Goal: Task Accomplishment & Management: Use online tool/utility

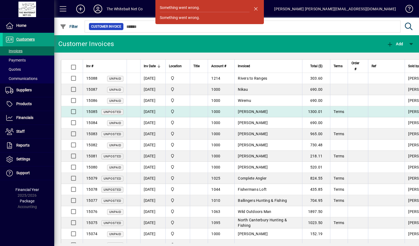
click at [201, 110] on td at bounding box center [199, 111] width 18 height 11
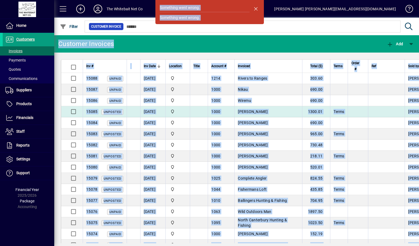
click at [201, 110] on div "Something went wrong. Something went wrong. Customer Invoices Add Inv # Inv Dat…" at bounding box center [236, 140] width 364 height 211
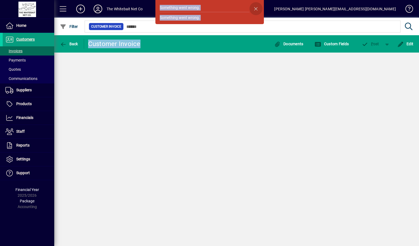
click at [257, 10] on span "button" at bounding box center [255, 8] width 13 height 13
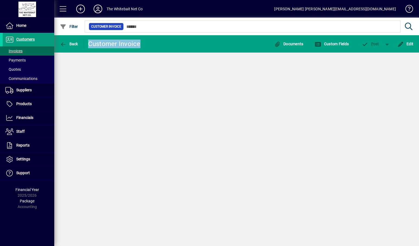
click at [172, 68] on div "Back Customer Invoice Documents Custom Fields P ost Edit" at bounding box center [236, 140] width 364 height 211
click at [371, 8] on div "[PERSON_NAME] [PERSON_NAME][EMAIL_ADDRESS][DOMAIN_NAME]" at bounding box center [335, 9] width 122 height 9
click at [39, 50] on span at bounding box center [28, 50] width 51 height 13
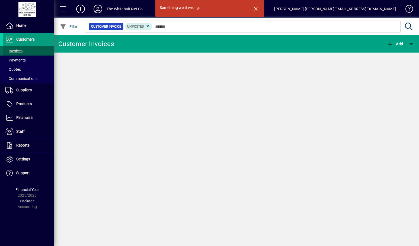
click at [38, 48] on span at bounding box center [28, 50] width 51 height 13
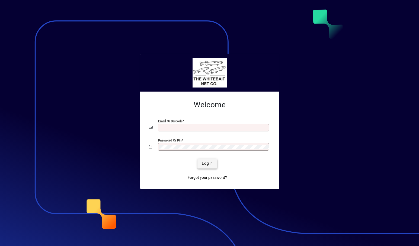
type input "**********"
click at [209, 164] on span "Login" at bounding box center [207, 164] width 11 height 6
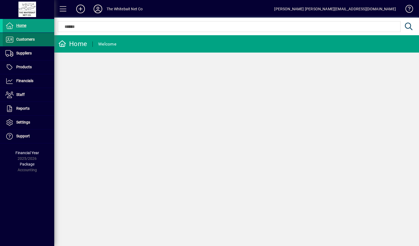
click at [41, 40] on span at bounding box center [28, 39] width 51 height 13
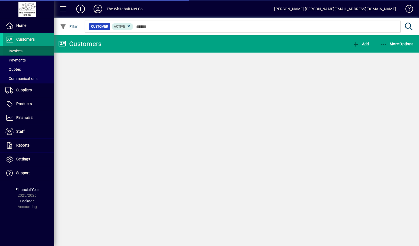
click at [38, 49] on span at bounding box center [28, 50] width 51 height 13
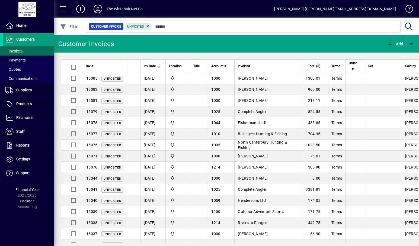
click at [208, 79] on td at bounding box center [199, 78] width 18 height 11
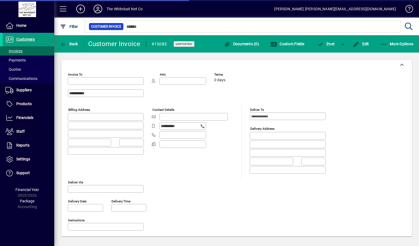
type input "**********"
type input "********"
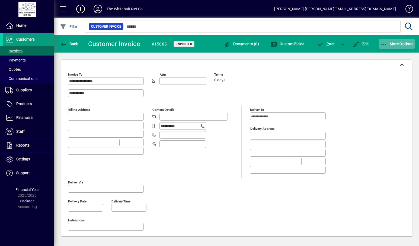
click at [382, 44] on icon "button" at bounding box center [383, 44] width 7 height 5
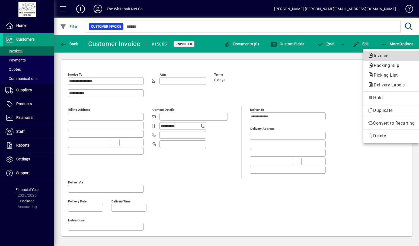
click at [374, 54] on span "Invoice" at bounding box center [378, 55] width 23 height 5
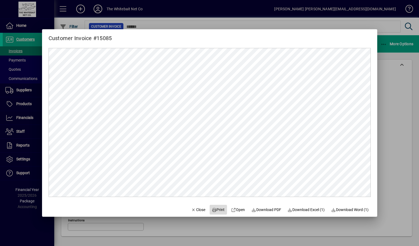
click at [215, 210] on span "Print" at bounding box center [218, 210] width 13 height 6
click at [388, 66] on div at bounding box center [209, 123] width 419 height 246
